Goal: Find specific page/section: Find specific page/section

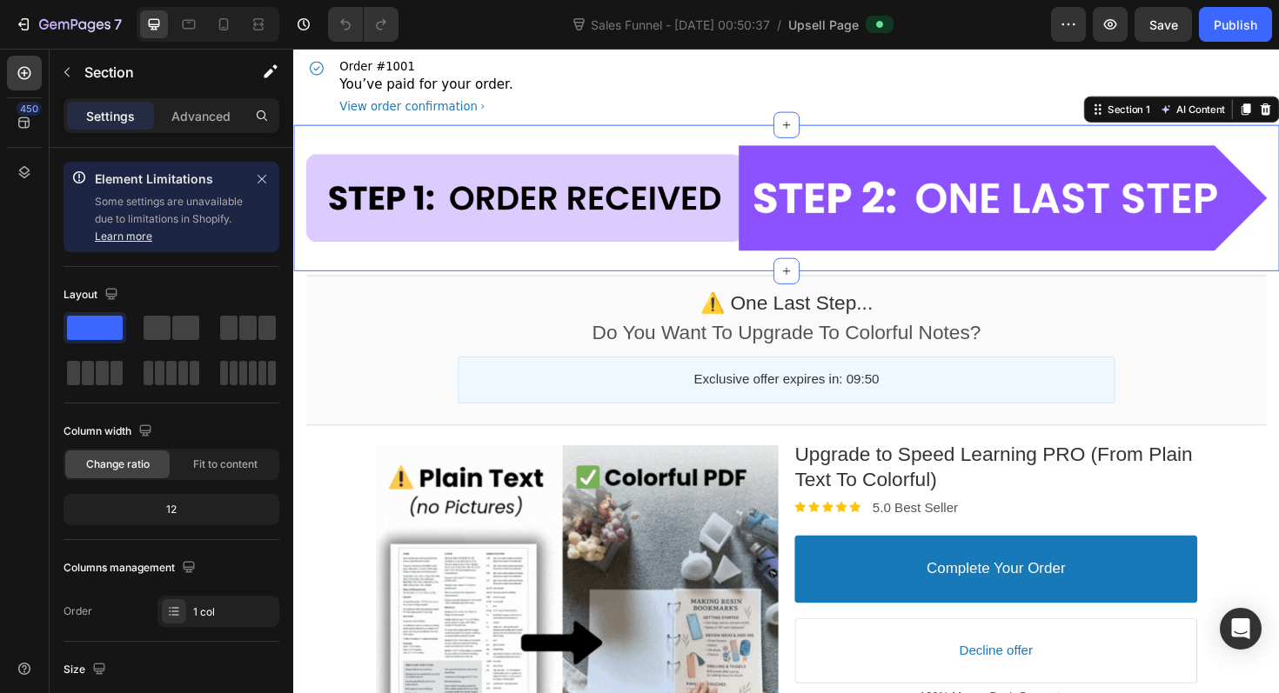
click at [661, 134] on div "Image Section 1 AI Content Write with GemAI You've reached / rewrites of your A…" at bounding box center [815, 207] width 1044 height 155
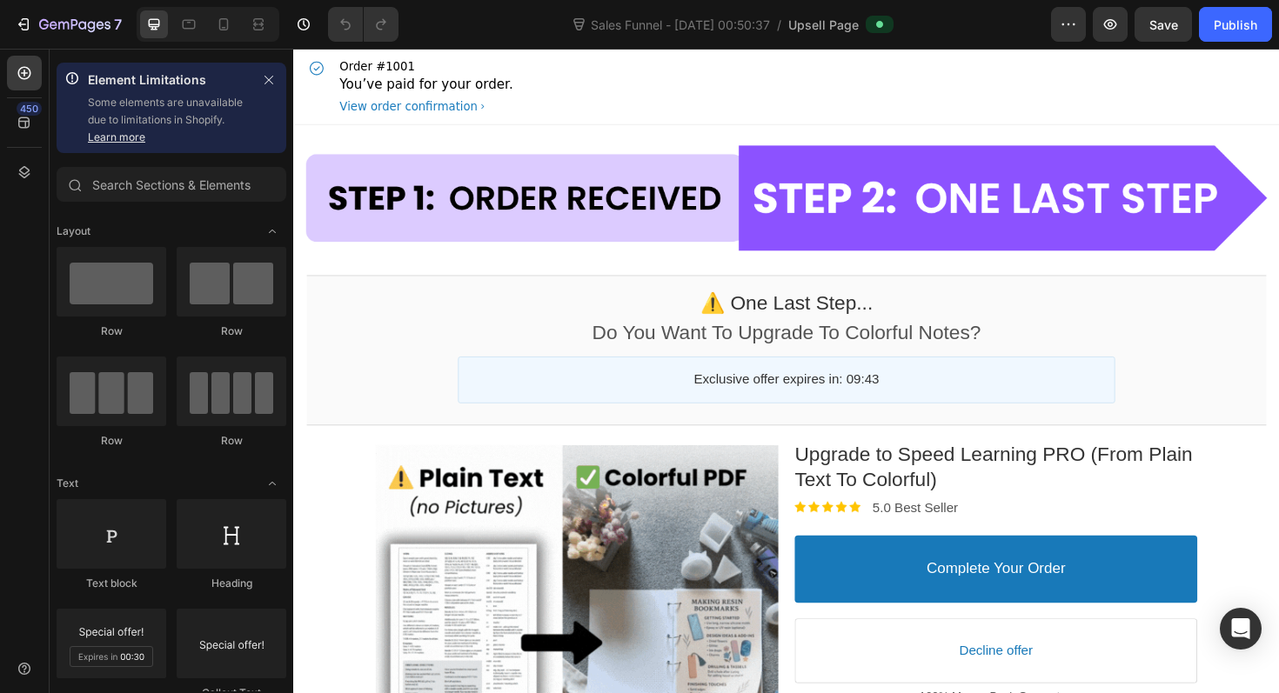
click at [299, 300] on section "⚠️ one last step... Callout Text Do You Want To Upgrade To Colorful Notes? Call…" at bounding box center [815, 368] width 1044 height 168
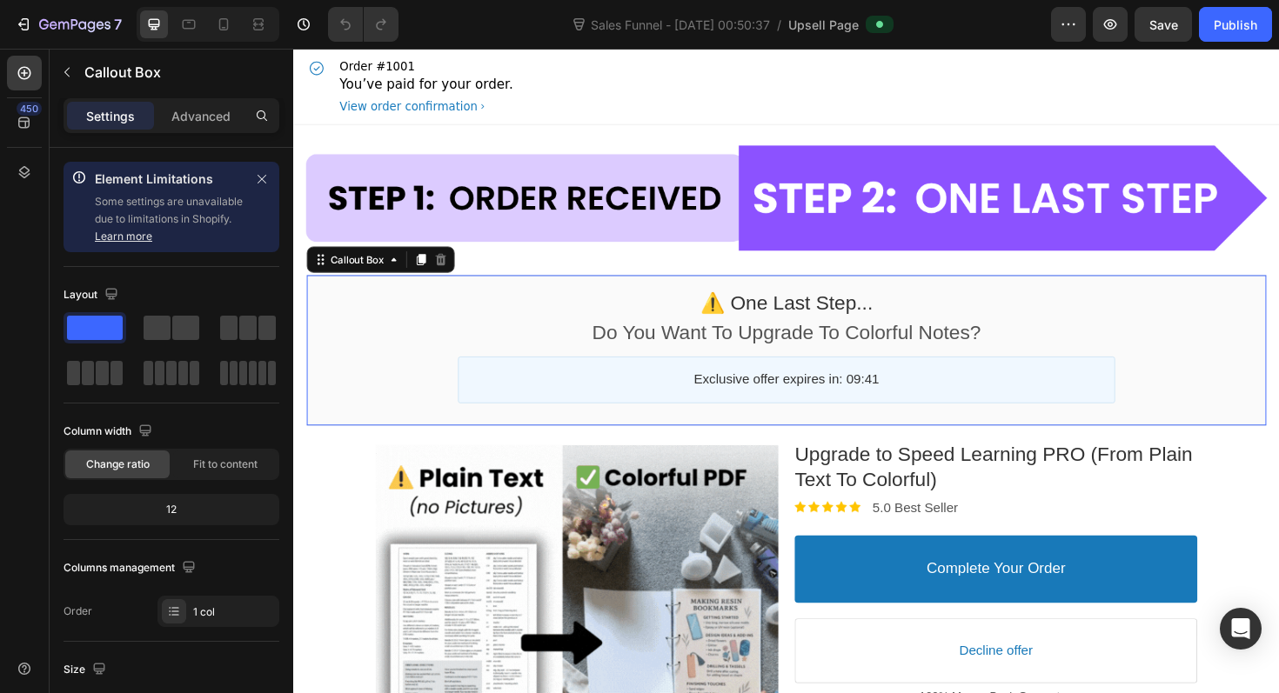
click at [310, 296] on div "⚠️ one last step... Callout Text Do You Want To Upgrade To Colorful Notes? Call…" at bounding box center [815, 368] width 1016 height 159
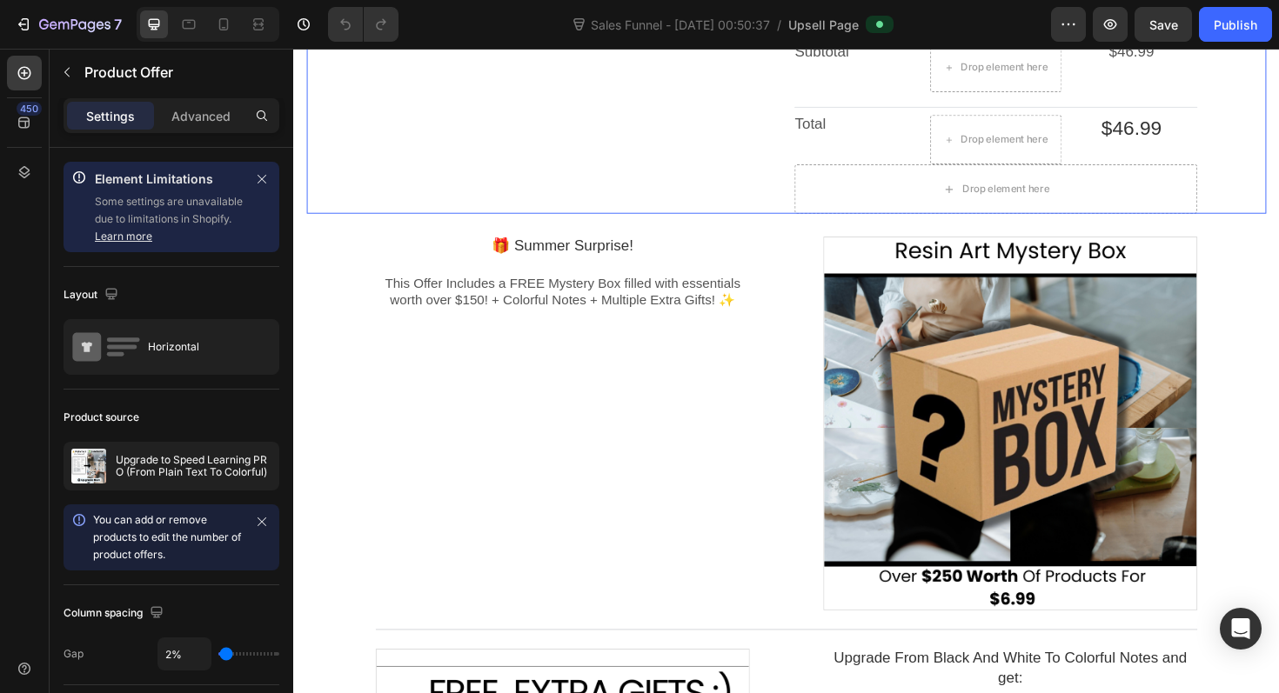
scroll to position [896, 0]
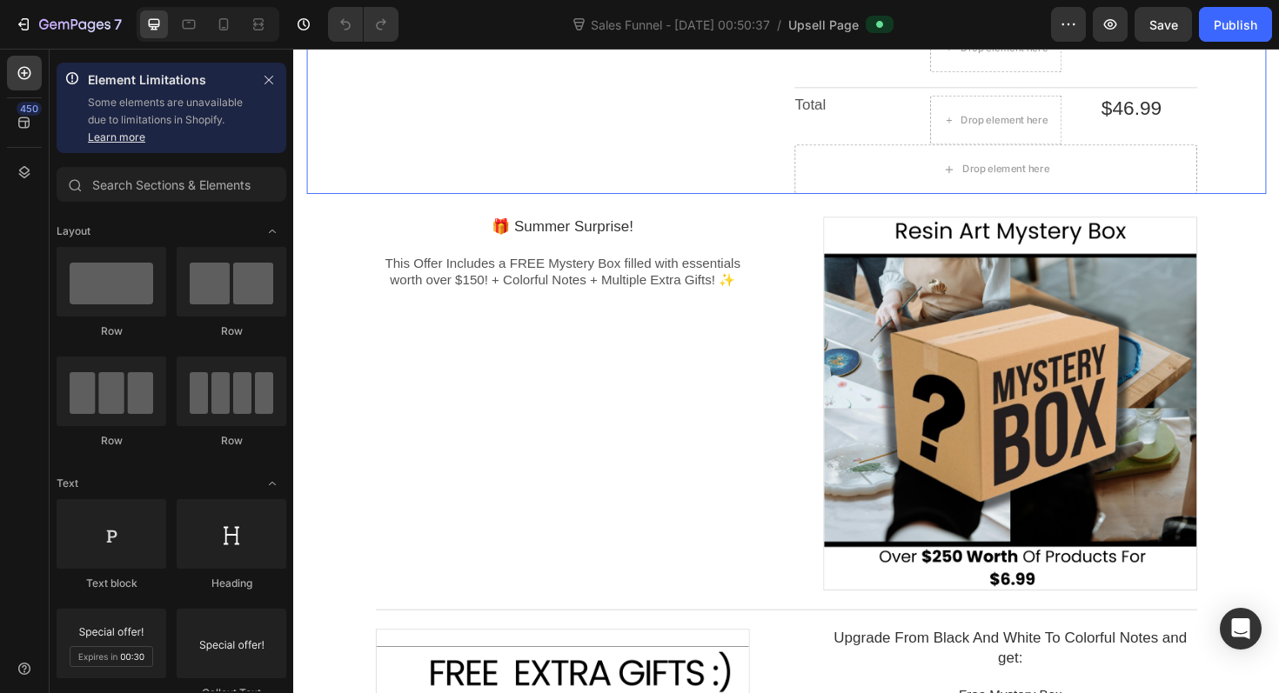
click at [349, 233] on div "Image Section 1 ⚠️ one last step... Callout Text Do You Want To Upgrade To Colo…" at bounding box center [815, 426] width 1044 height 2384
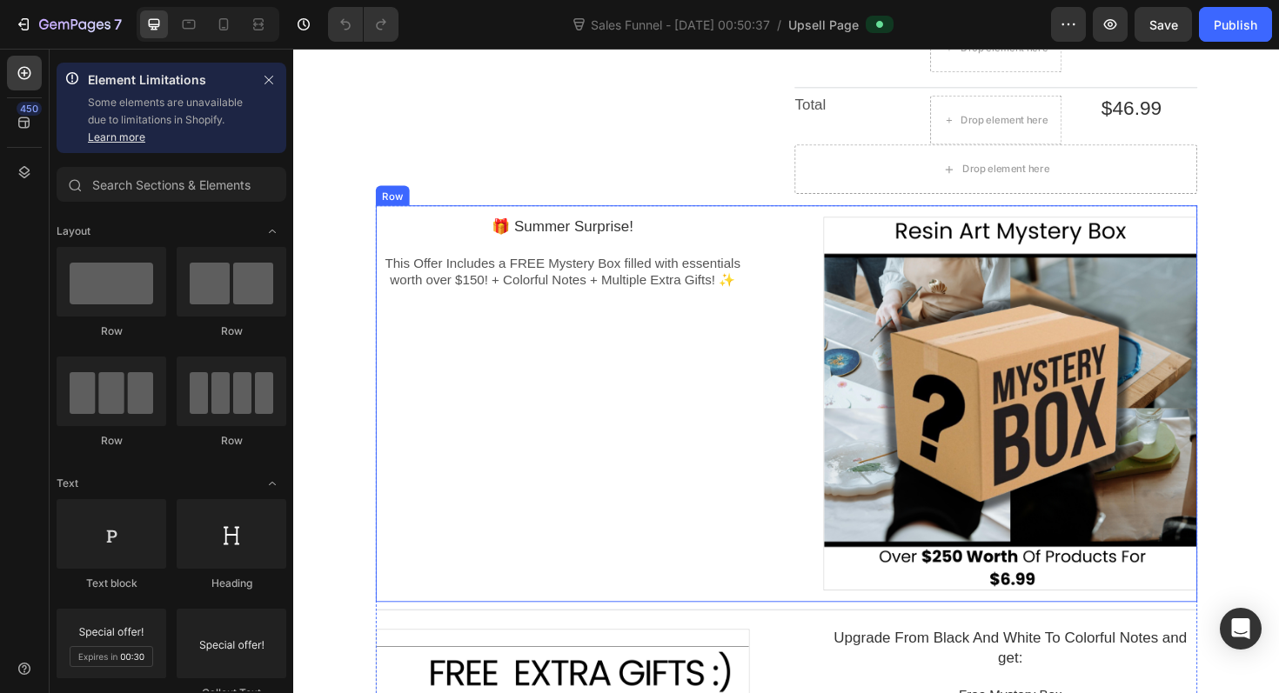
click at [440, 443] on div "🎁 Summer Surprise! Heading This Offer Includes a FREE Mystery Box filled with e…" at bounding box center [578, 425] width 396 height 420
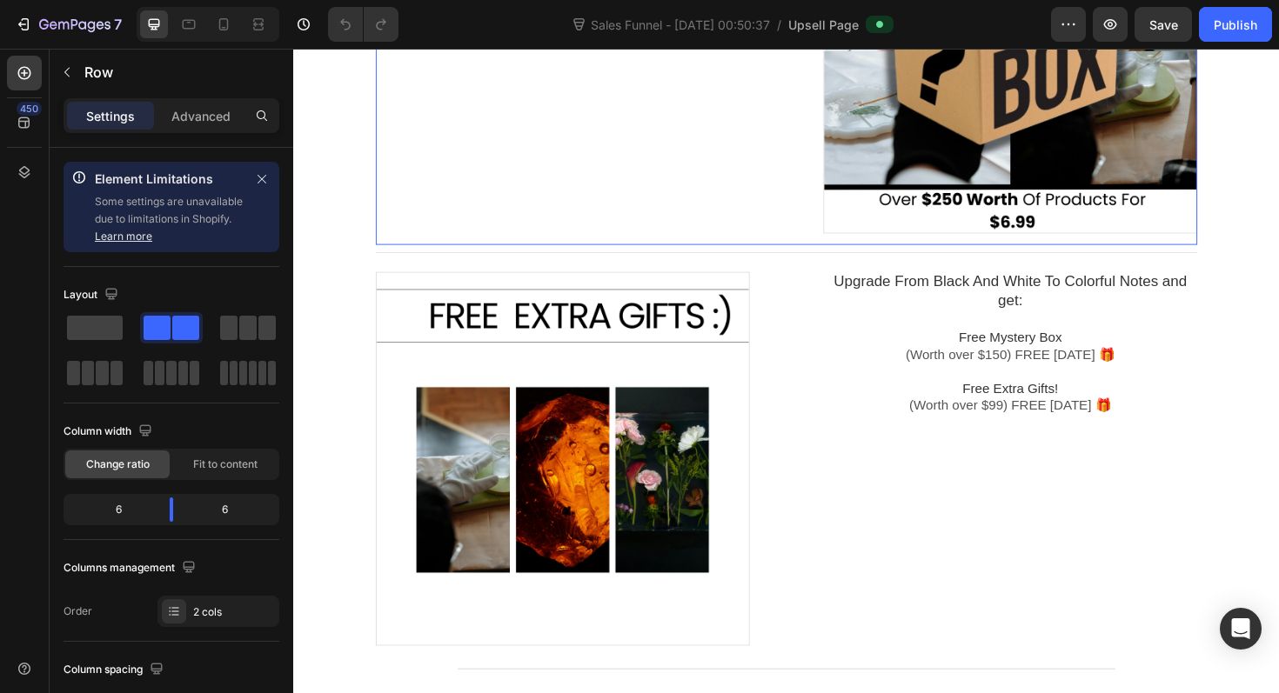
scroll to position [1276, 0]
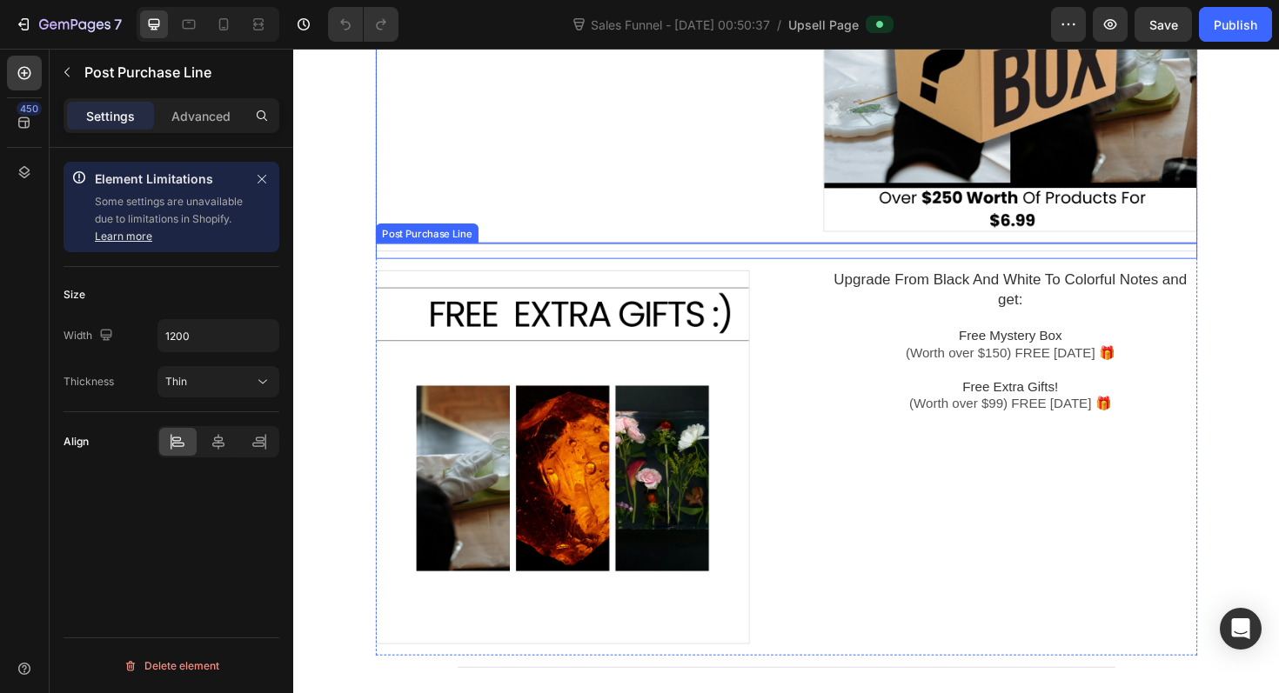
click at [672, 262] on div "Post Purchase Line" at bounding box center [815, 263] width 870 height 17
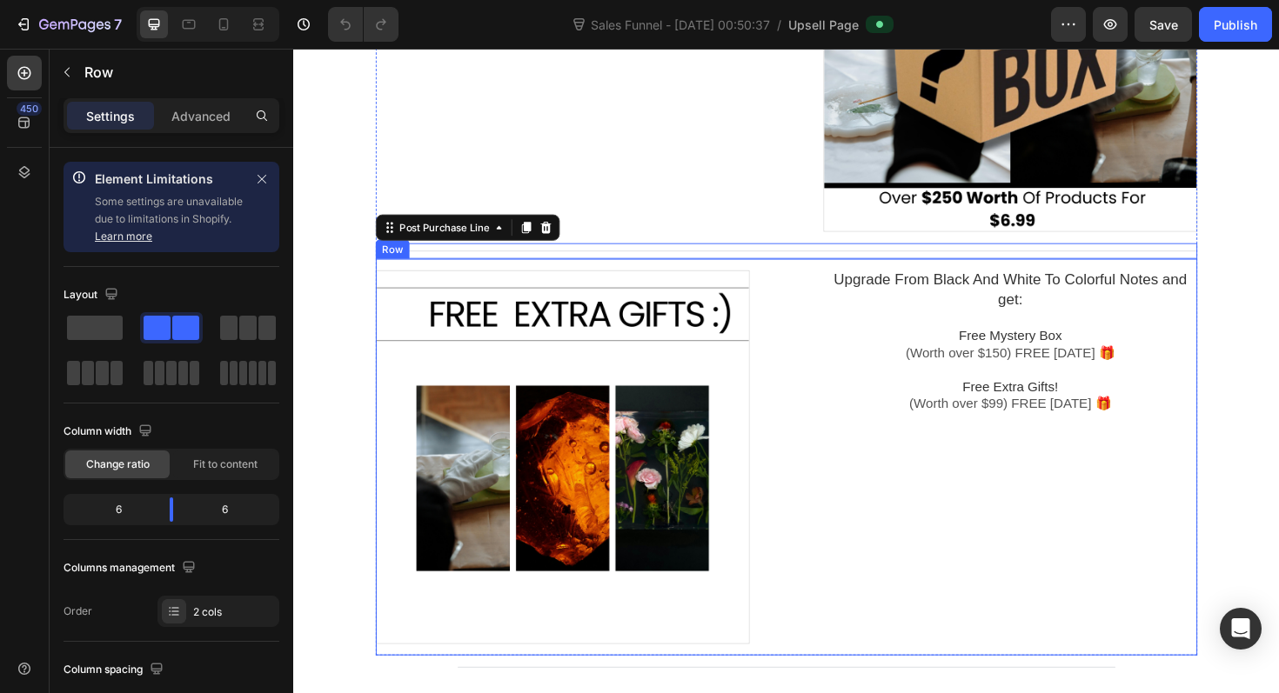
click at [1000, 604] on div "Upgrade From Black And White To Colorful Notes and get: Heading Free Mystery Bo…" at bounding box center [1052, 481] width 396 height 420
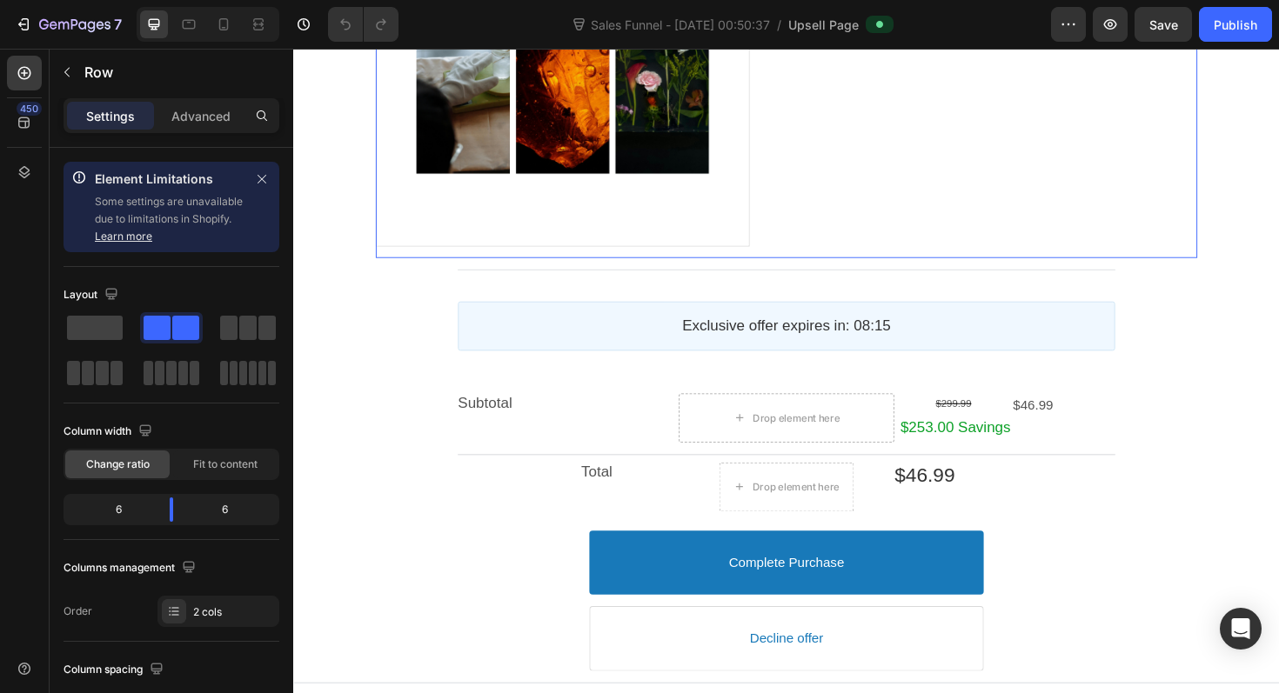
scroll to position [1721, 0]
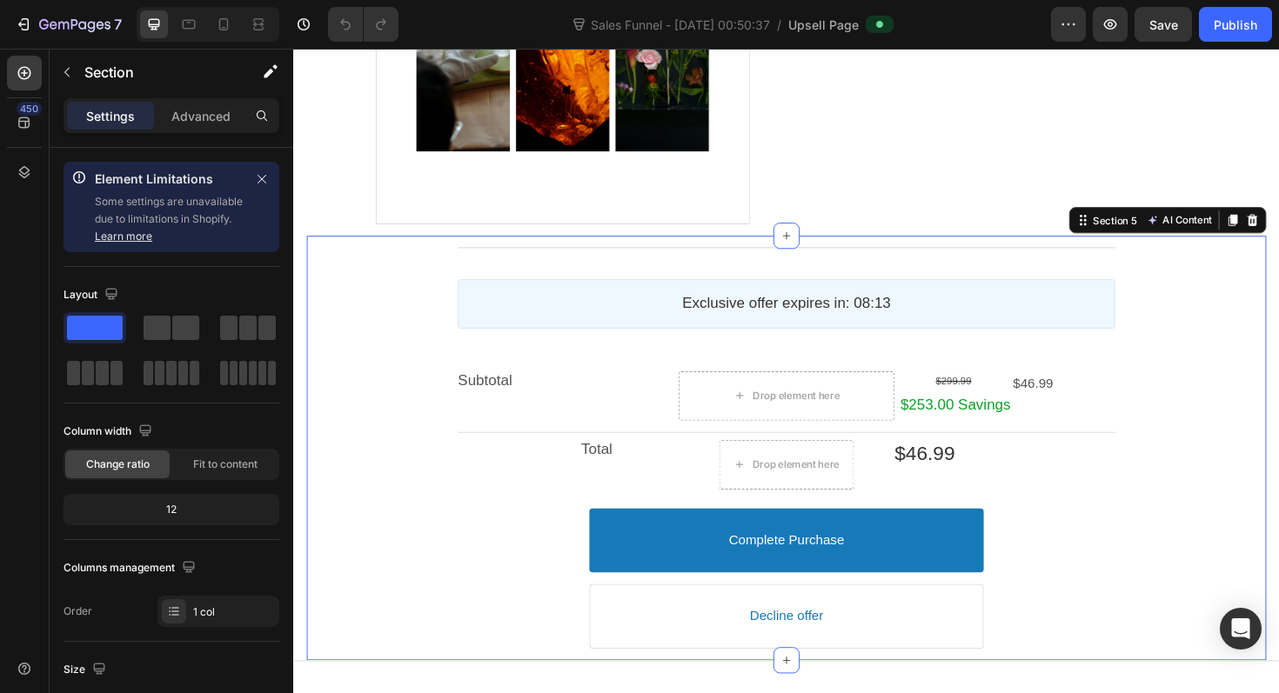
click at [1278, 253] on div "Post Purchase Line Exclusive offer expires in: 08:13 Countdown Timer Subtotal T…" at bounding box center [815, 472] width 1016 height 450
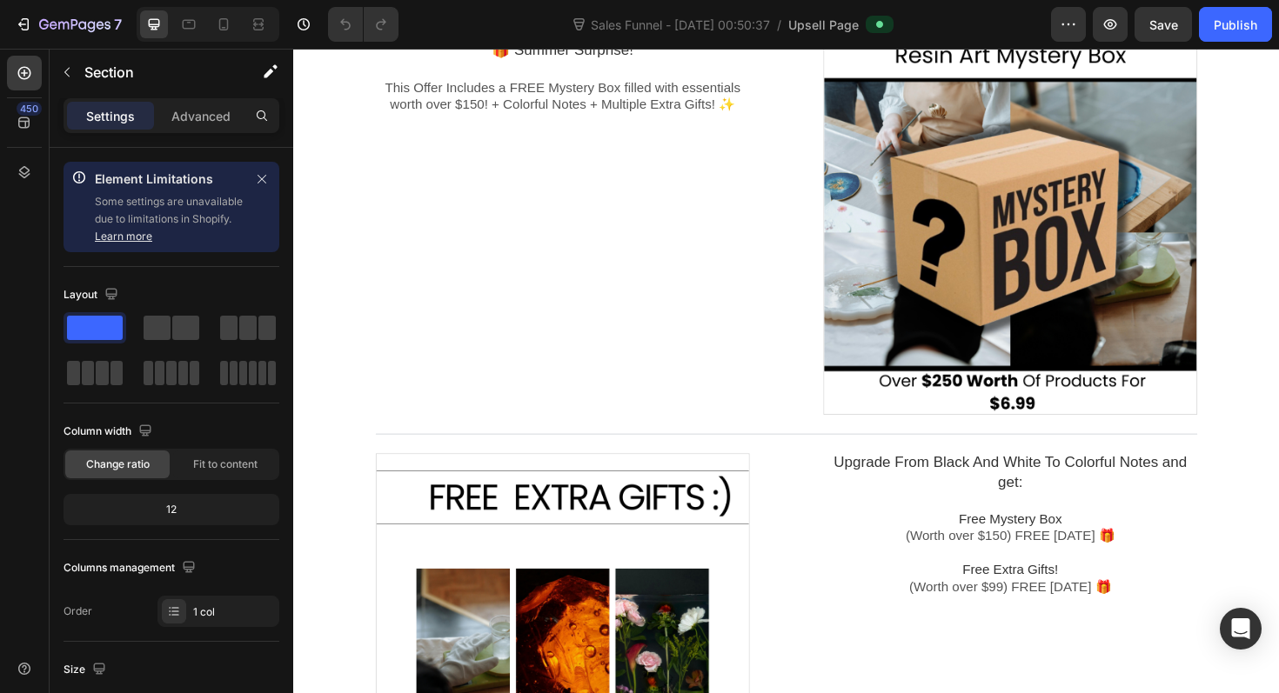
scroll to position [1026, 0]
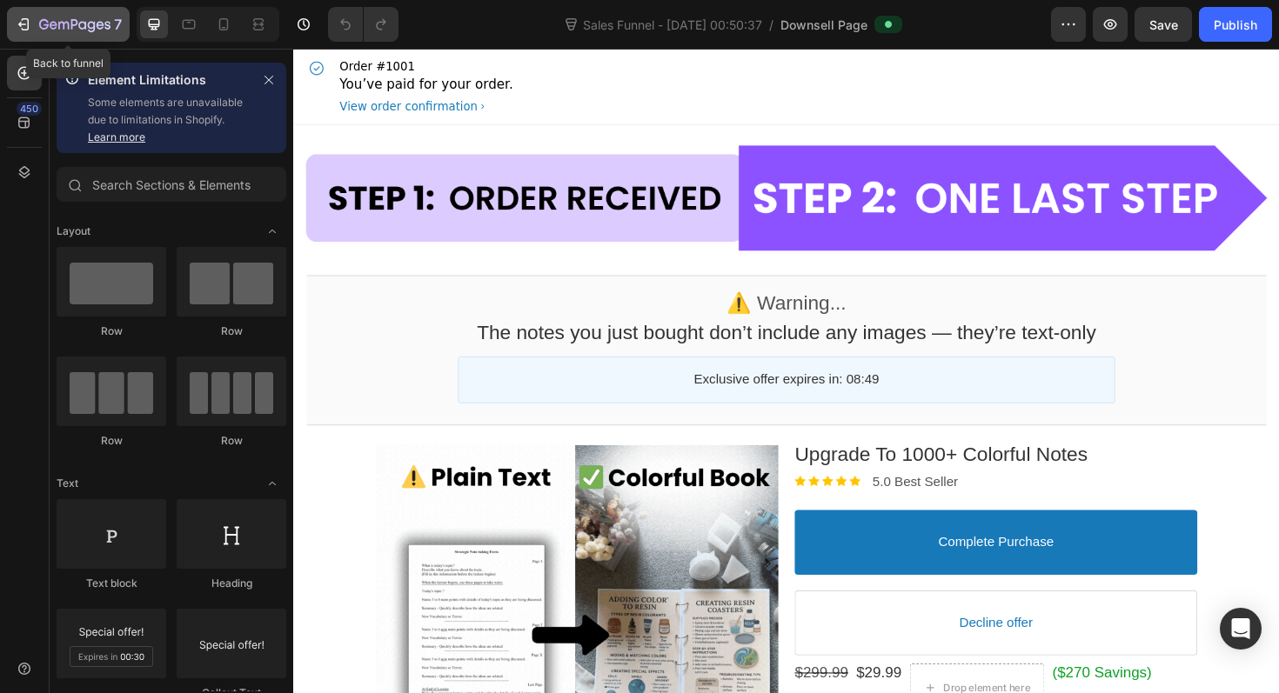
click at [61, 10] on button "7" at bounding box center [68, 24] width 123 height 35
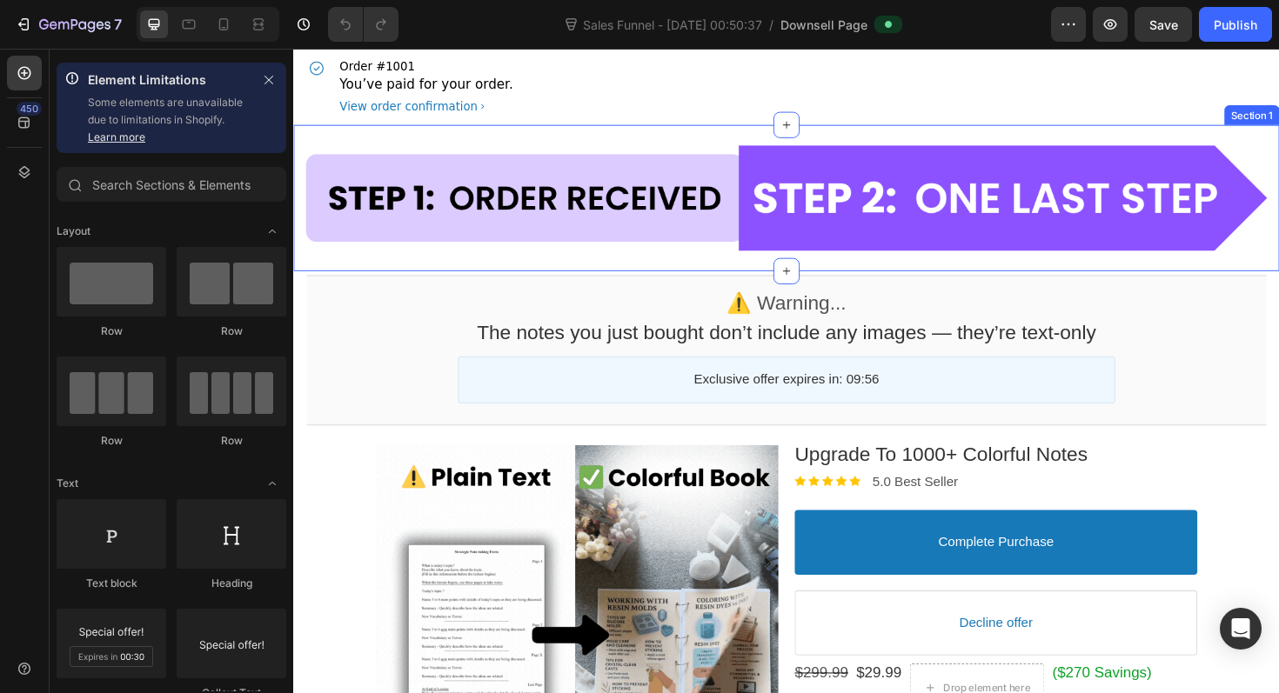
click at [512, 133] on div "Image Section 1" at bounding box center [815, 207] width 1044 height 155
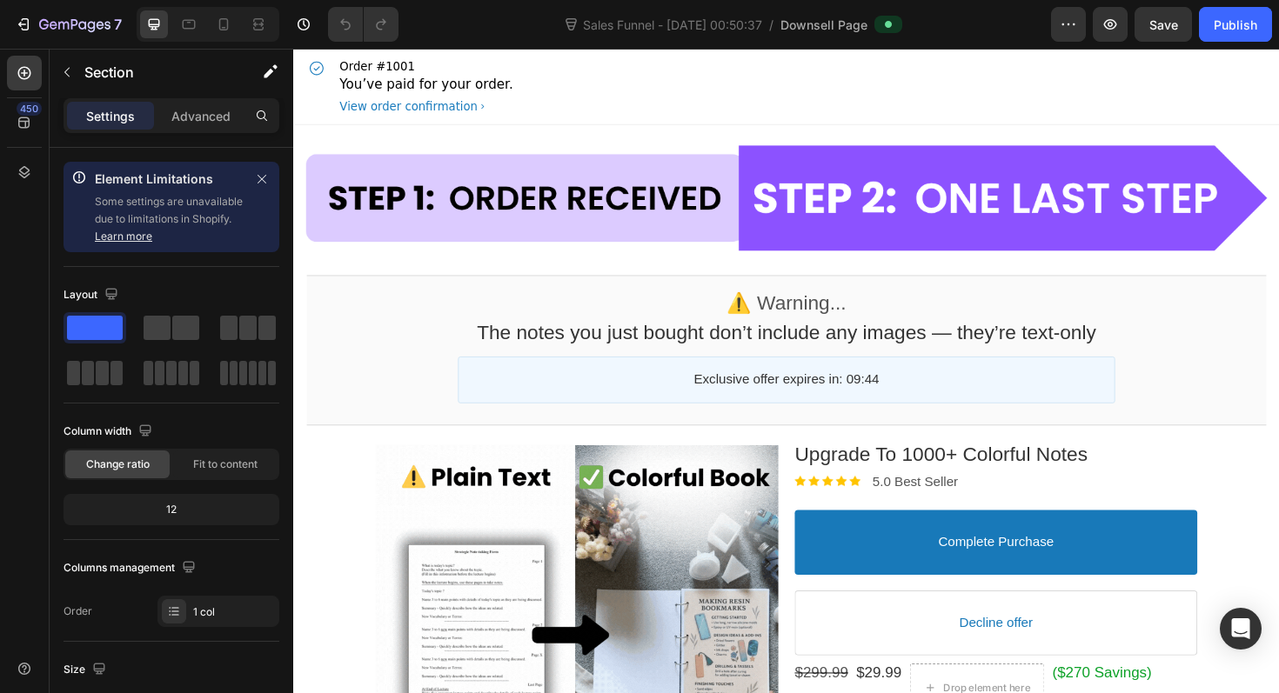
click at [302, 293] on section "⚠️ warning... Callout Text The notes you just bought don’t include any images —…" at bounding box center [815, 368] width 1044 height 168
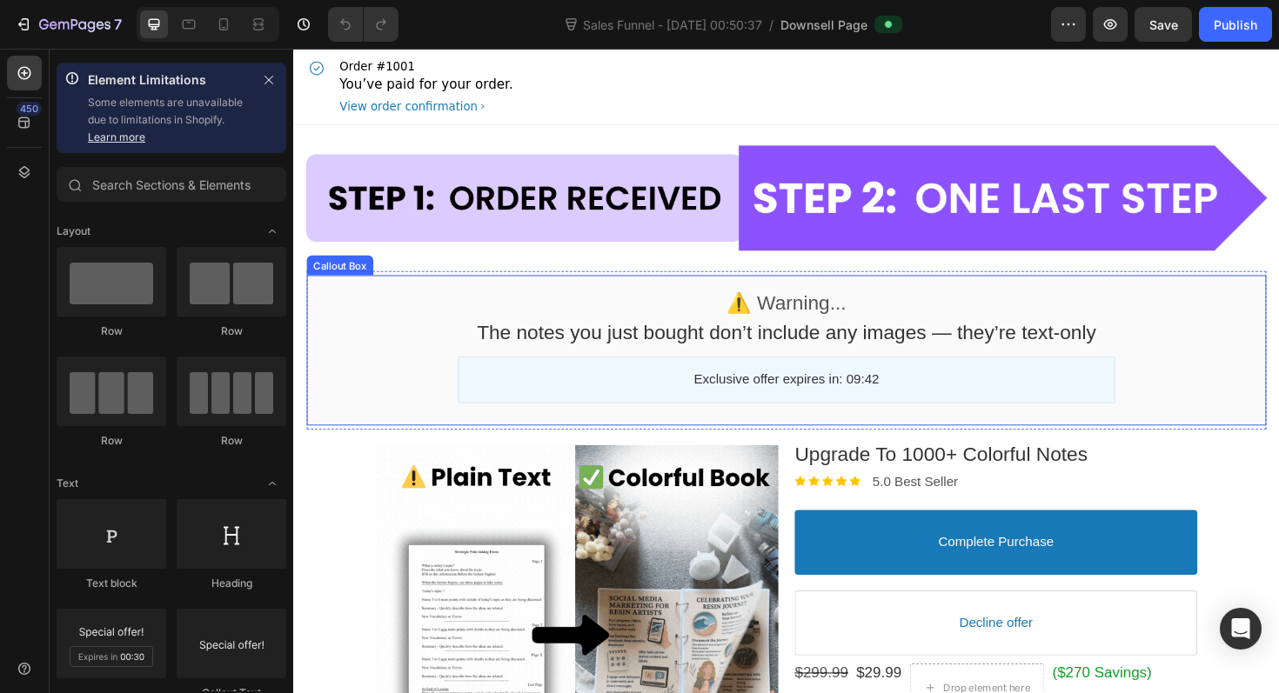
click at [314, 298] on div "⚠️ warning... Callout Text The notes you just bought don’t include any images —…" at bounding box center [815, 368] width 1016 height 159
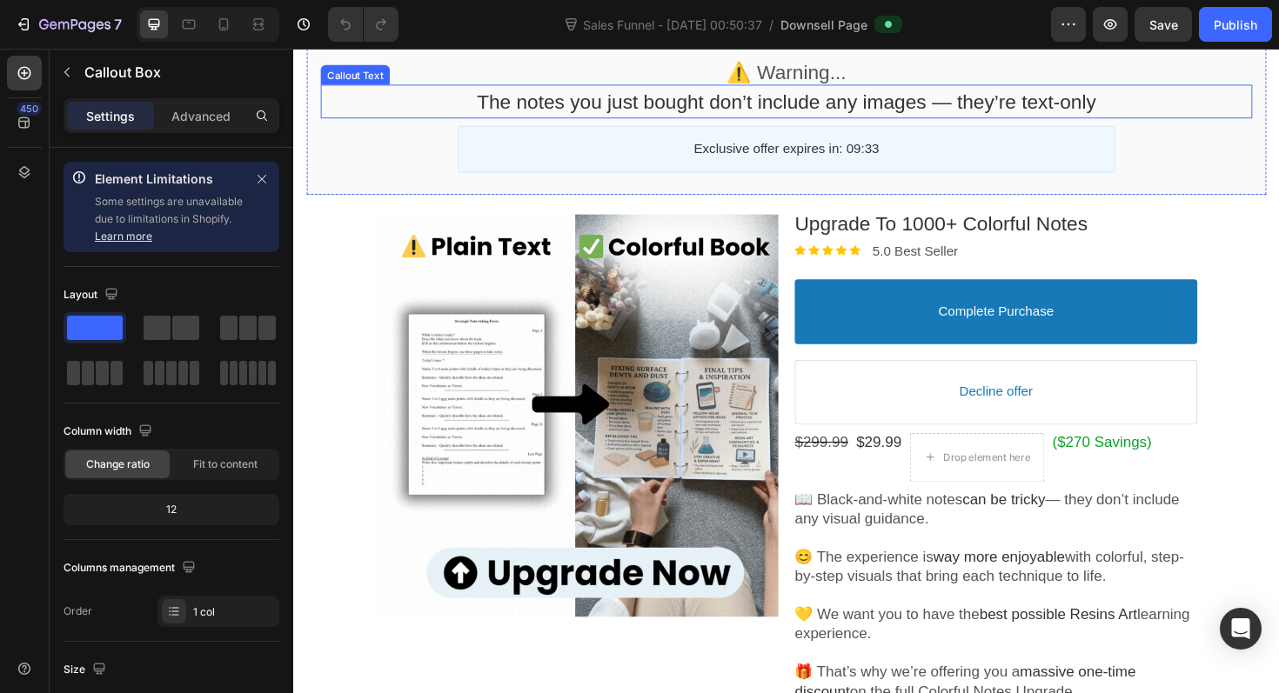
scroll to position [269, 0]
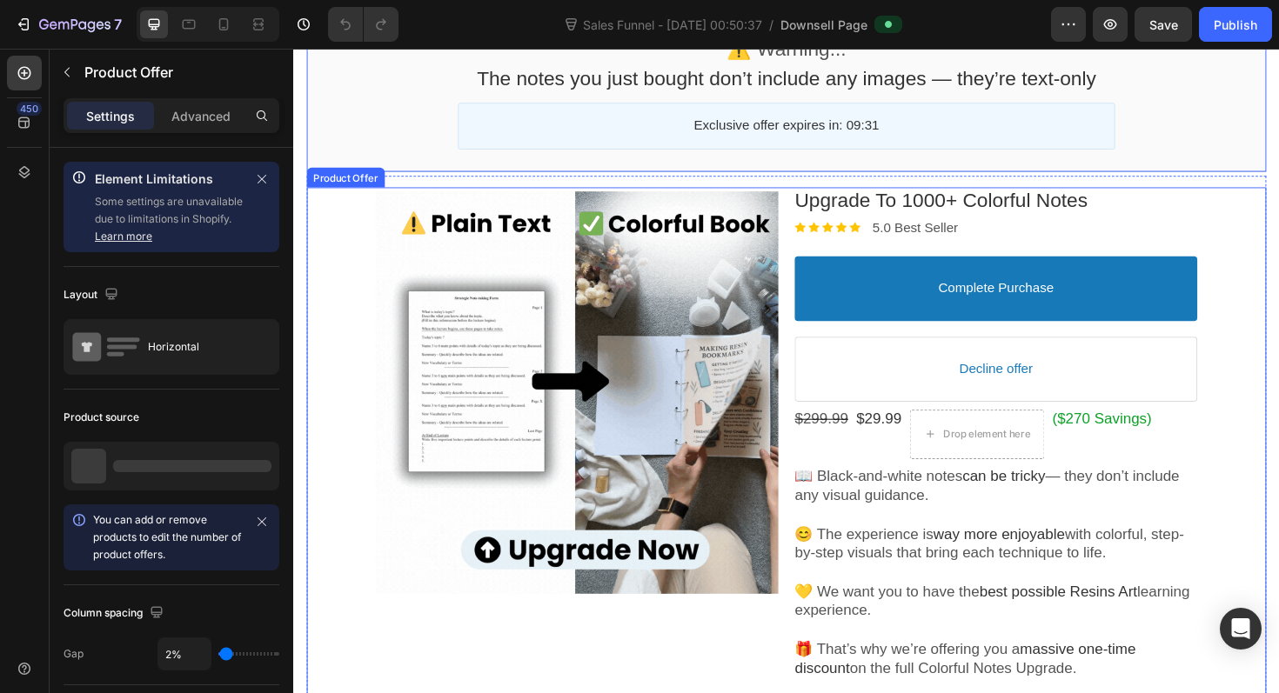
click at [313, 220] on div "Product Images Upgrade To 1000+ Colorful Notes Product Title Image 5.0 Best Sel…" at bounding box center [815, 614] width 1016 height 837
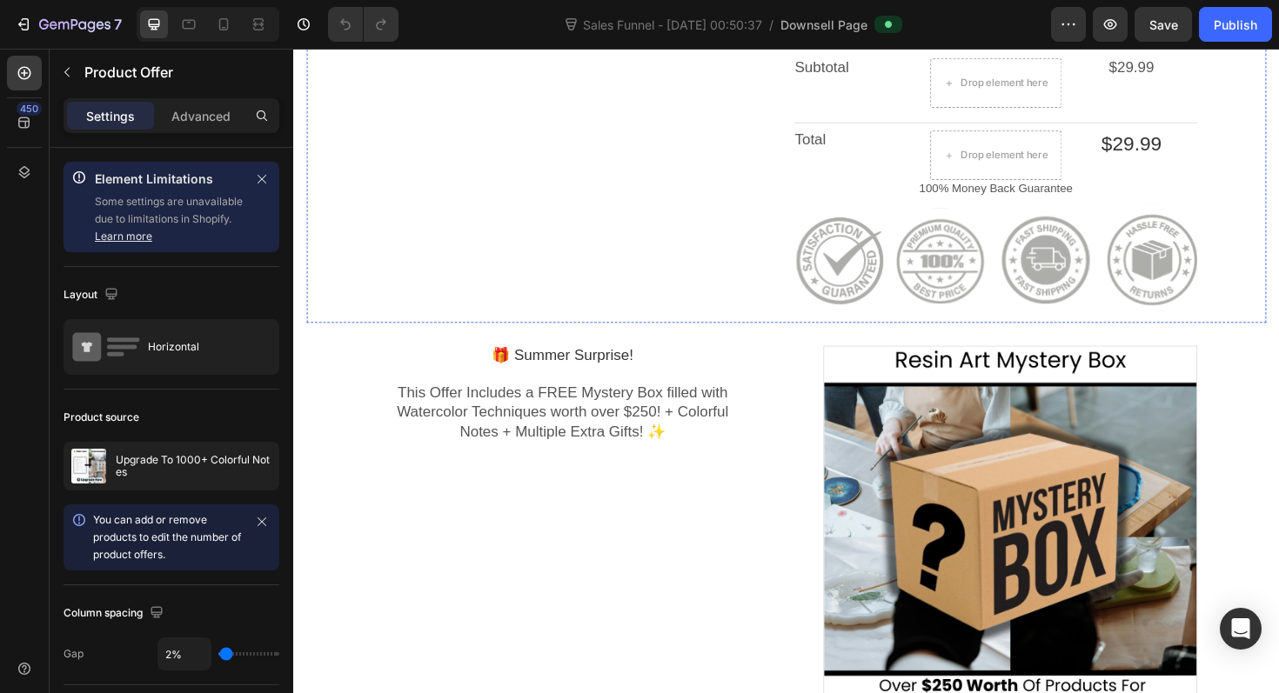
scroll to position [964, 0]
click at [350, 394] on div "Image Section 1 ⚠️ warning... Callout Text The notes you just bought don’t incl…" at bounding box center [815, 459] width 1044 height 2586
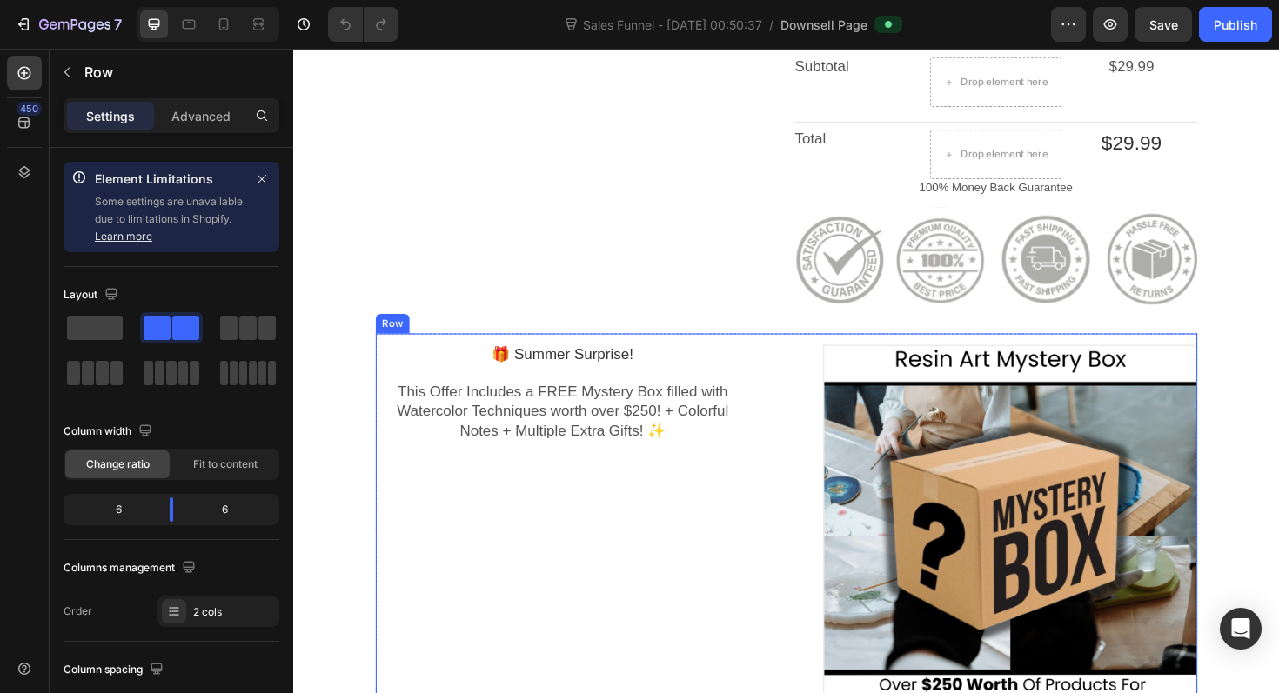
click at [469, 583] on div "🎁 Summer Surprise! Heading This Offer Includes a FREE Mystery Box filled with W…" at bounding box center [578, 561] width 396 height 420
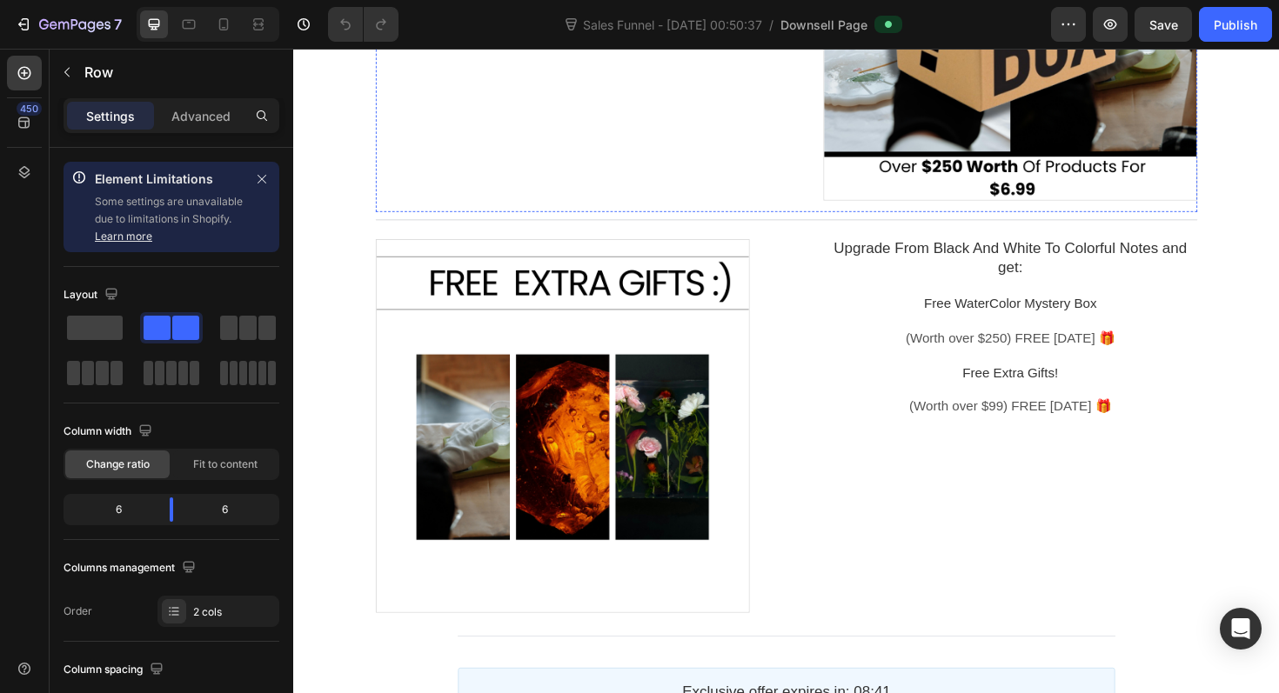
scroll to position [1522, 0]
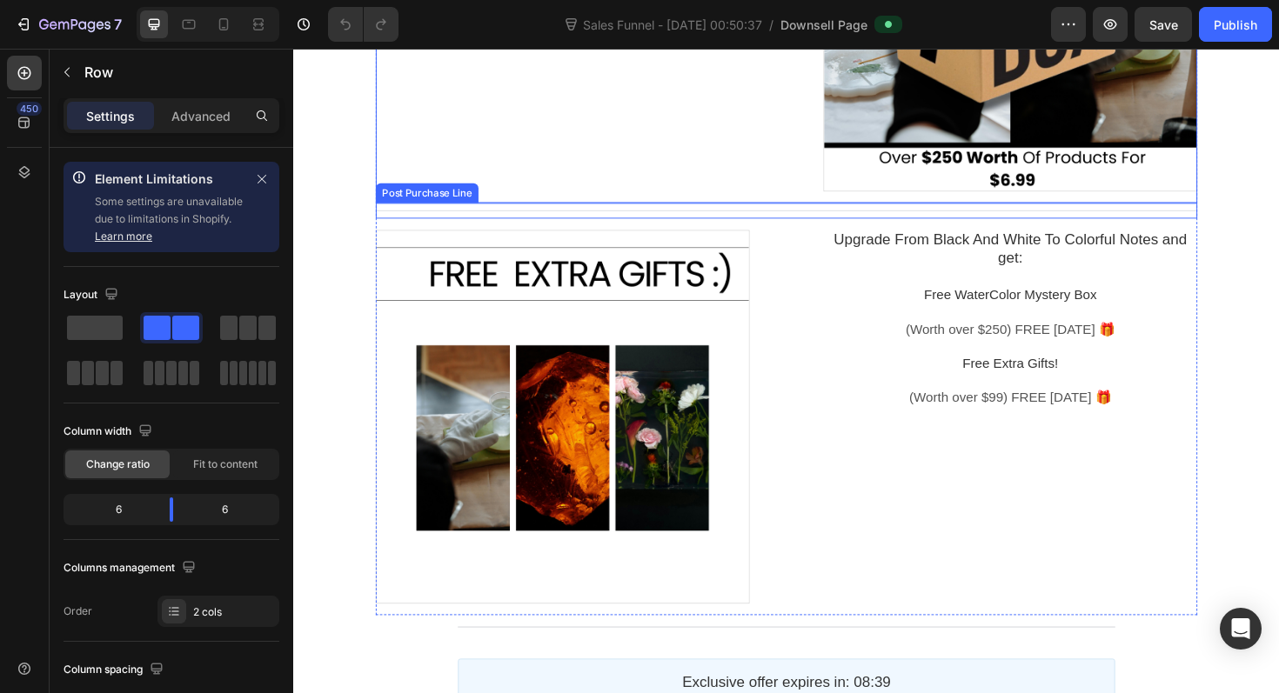
click at [794, 216] on div "Post Purchase Line" at bounding box center [815, 220] width 870 height 17
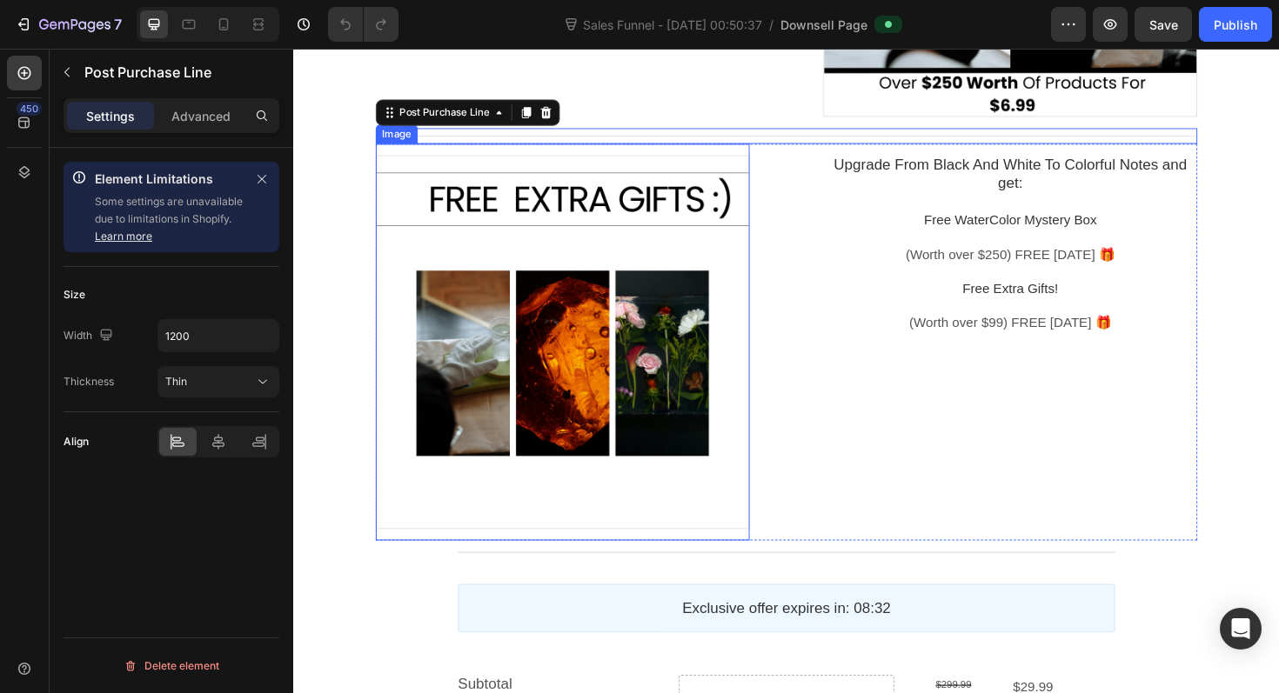
scroll to position [1610, 0]
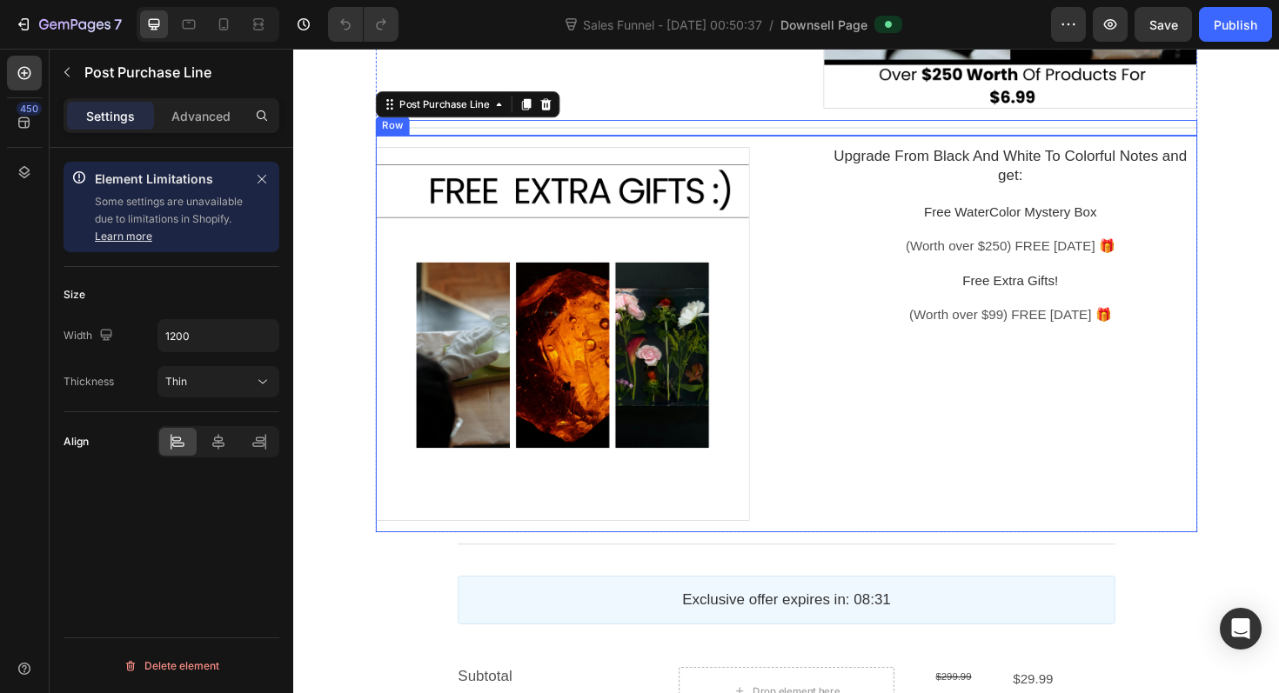
click at [1224, 548] on div "Upgrade From Black And White To Colorful Notes and get: Heading Free WaterColor…" at bounding box center [1052, 351] width 396 height 420
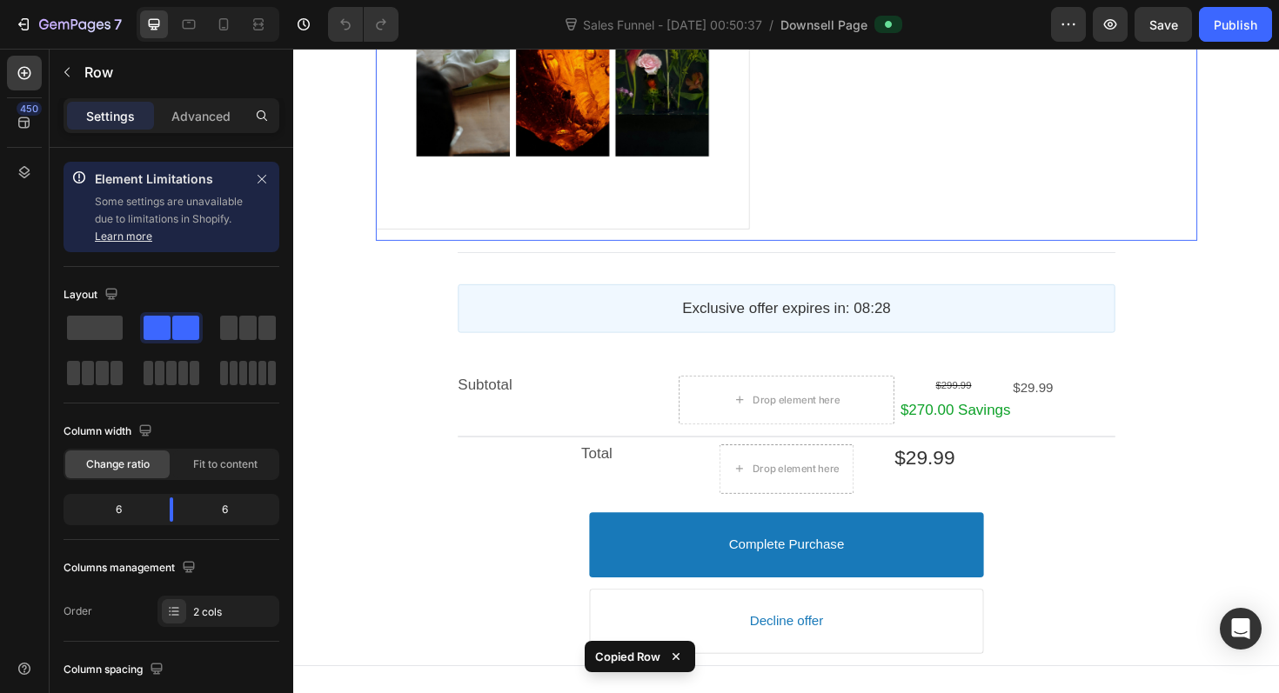
scroll to position [1934, 0]
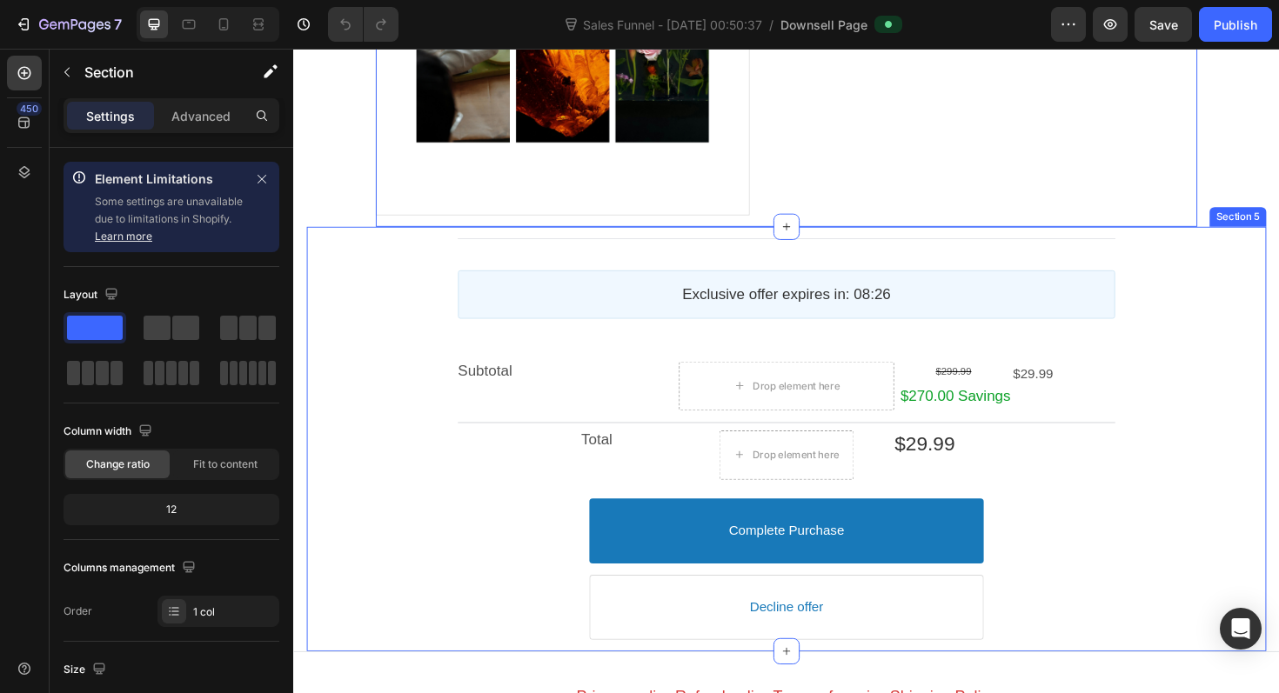
click at [1278, 240] on div "Post Purchase Line Exclusive offer expires in: 08:26 Countdown Timer Subtotal T…" at bounding box center [815, 462] width 1016 height 450
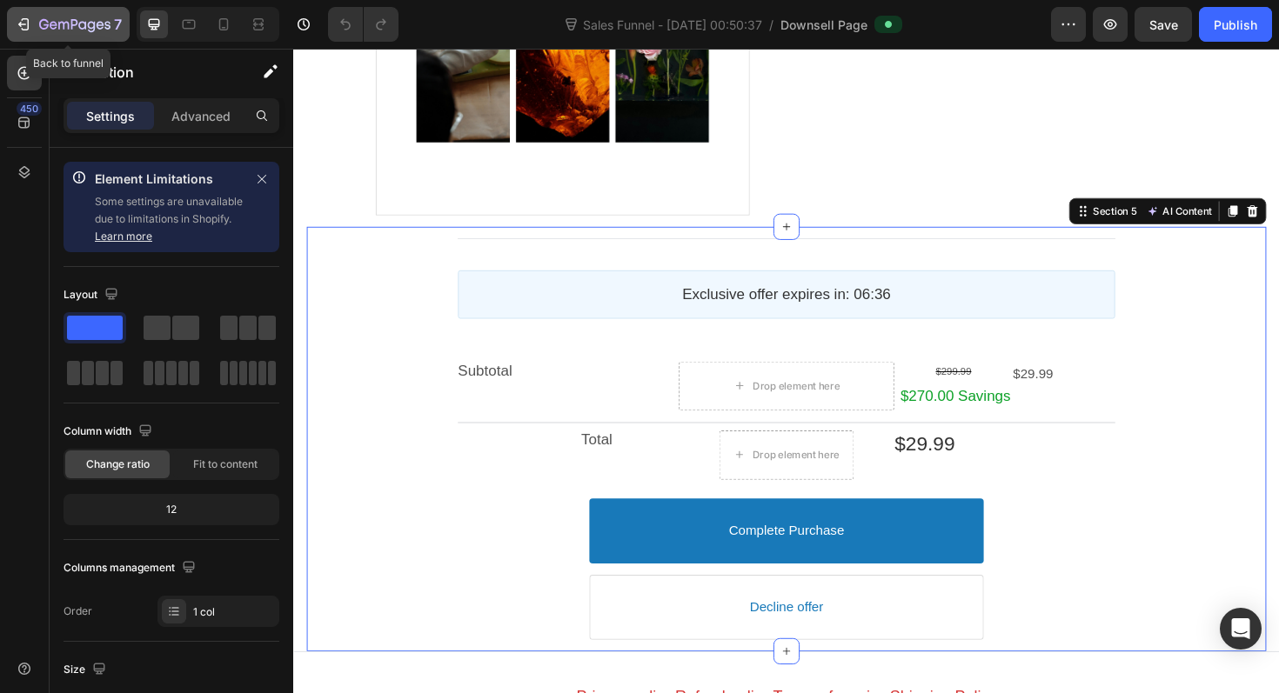
click at [64, 17] on div "7" at bounding box center [80, 24] width 83 height 21
